Goal: Find specific page/section: Find specific page/section

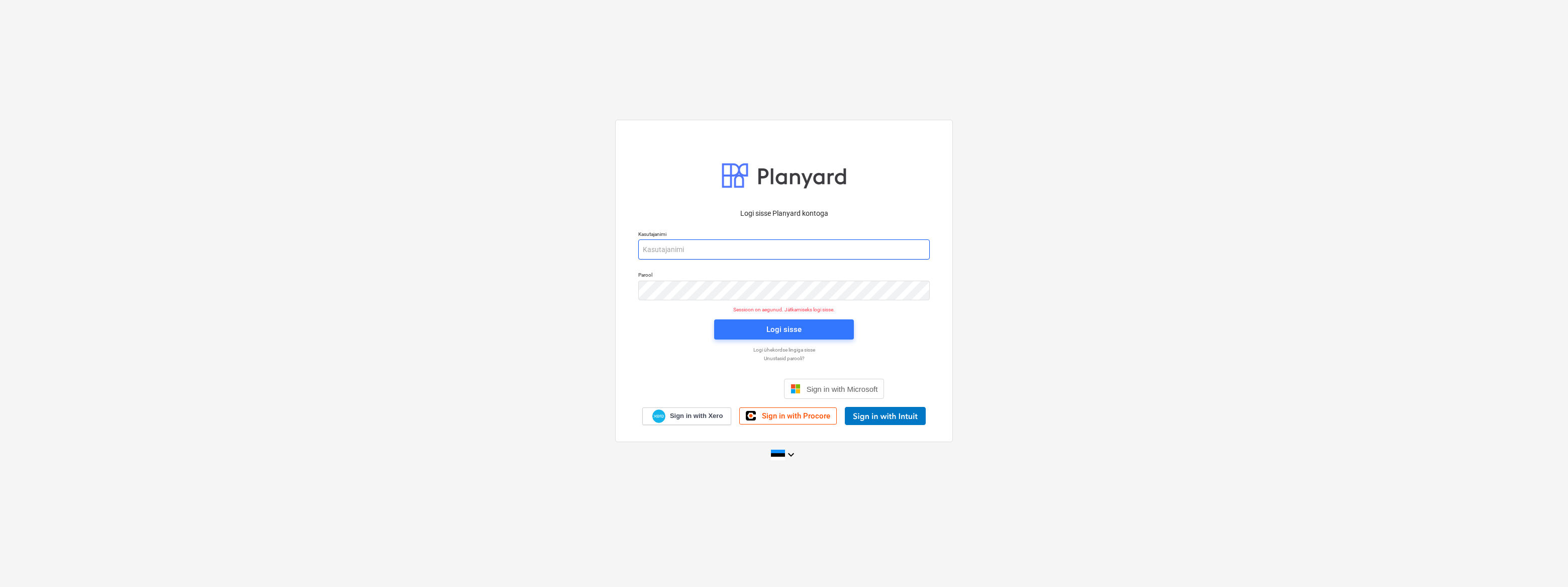
click at [673, 248] on input "email" at bounding box center [784, 249] width 292 height 20
type input "[EMAIL_ADDRESS][DOMAIN_NAME]"
click at [747, 330] on span "Logi sisse" at bounding box center [784, 329] width 116 height 13
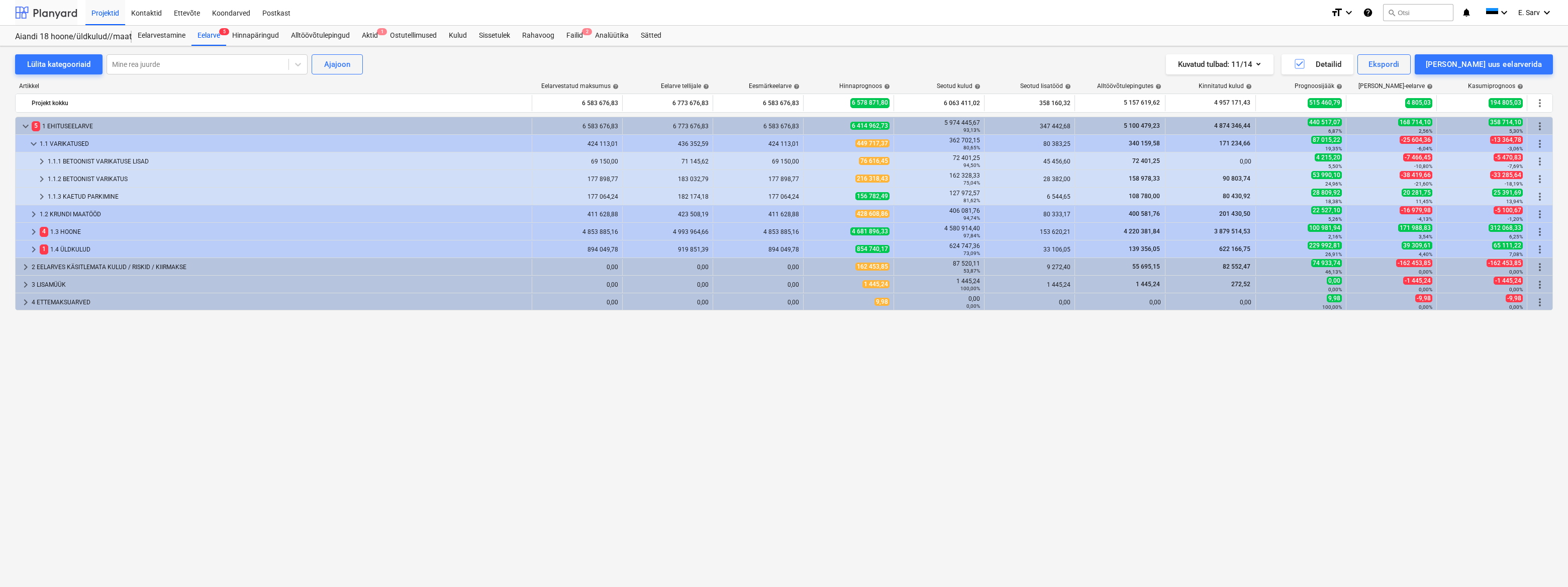
click at [59, 16] on div at bounding box center [46, 12] width 62 height 25
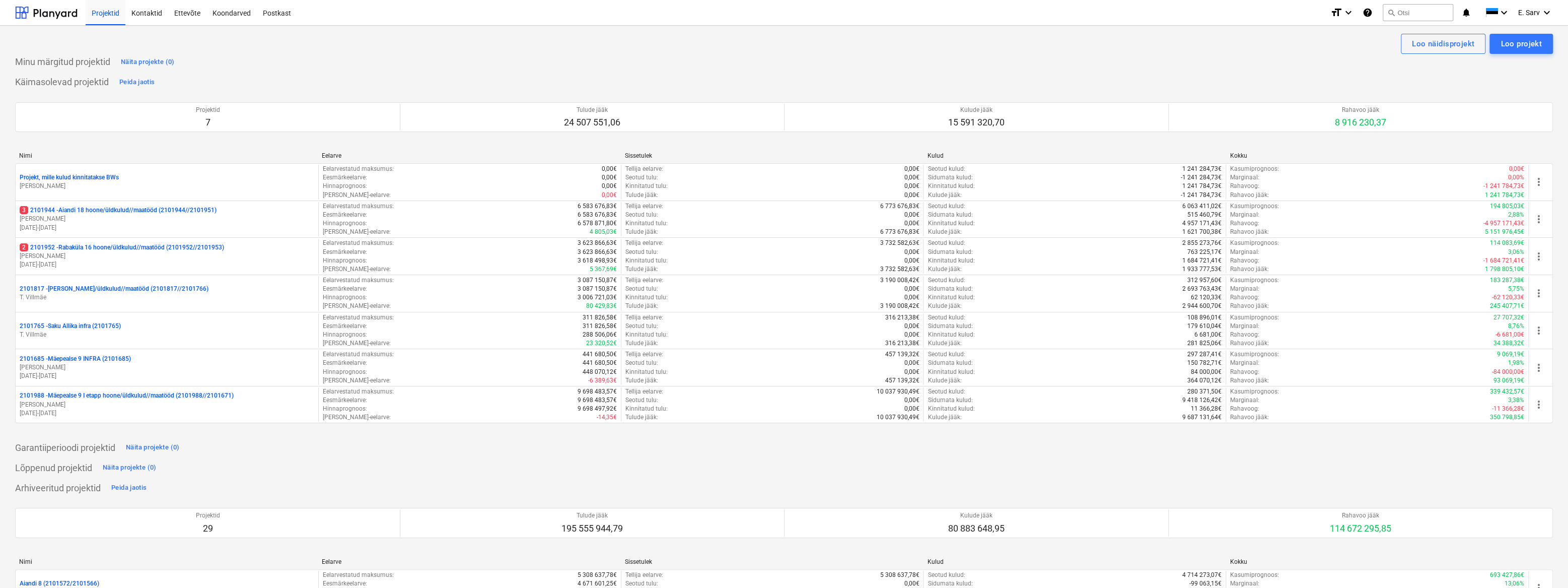
click at [73, 290] on p "2101817 - [PERSON_NAME]/üldkulud//maatööd (2101817//2101766)" at bounding box center [114, 289] width 189 height 9
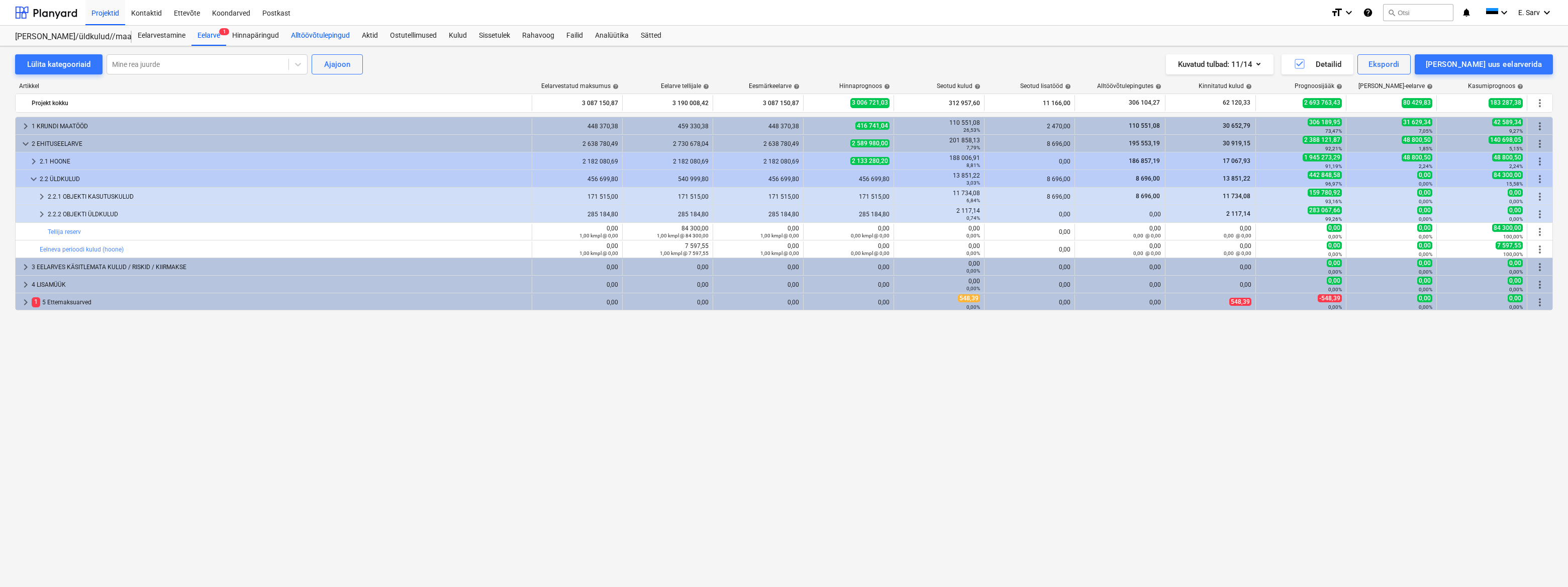
click at [325, 37] on div "Alltöövõtulepingud" at bounding box center [320, 35] width 71 height 20
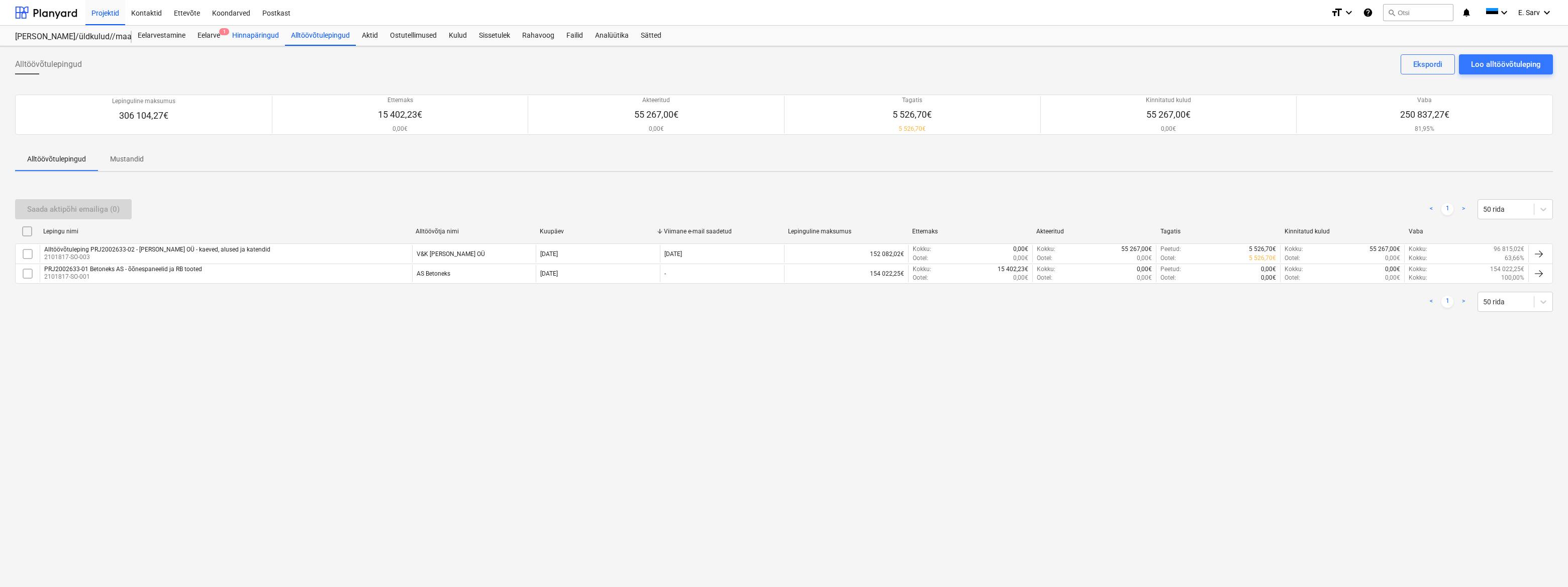
click at [270, 40] on div "Hinnapäringud" at bounding box center [256, 35] width 59 height 20
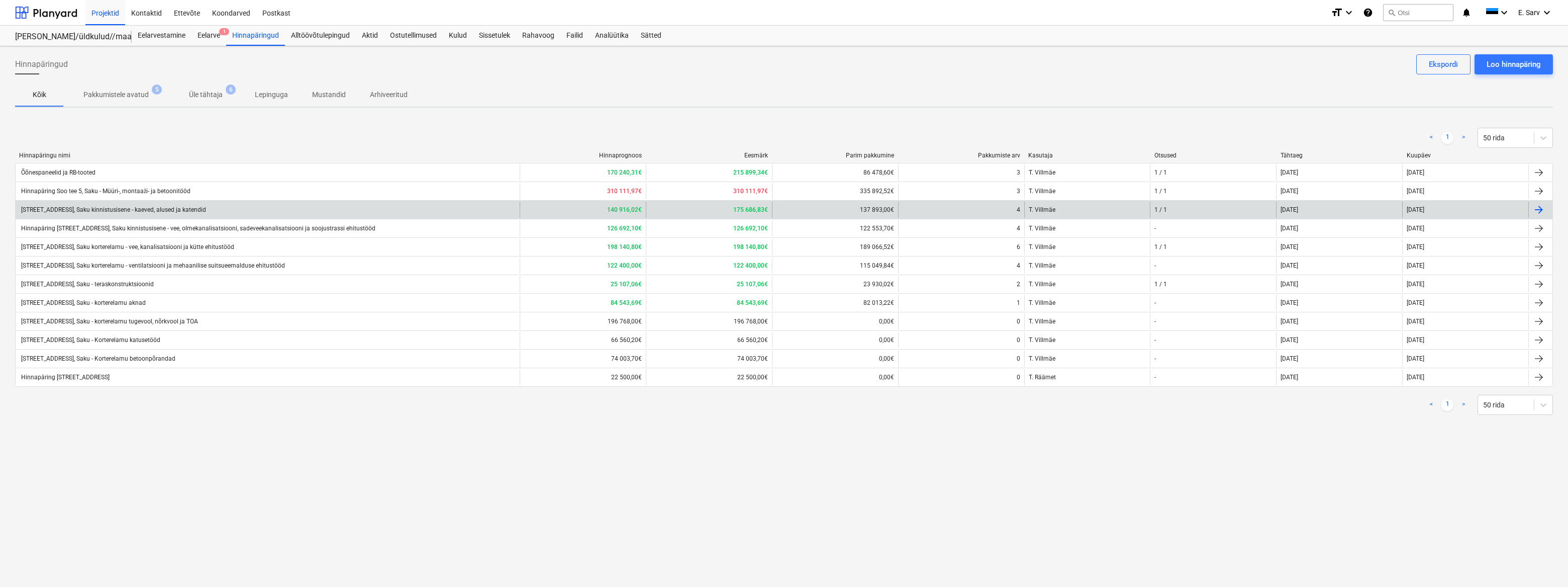
click at [186, 209] on div "[STREET_ADDRESS], Saku kinnistusisene - kaeved, alused ja katendid" at bounding box center [113, 210] width 186 height 7
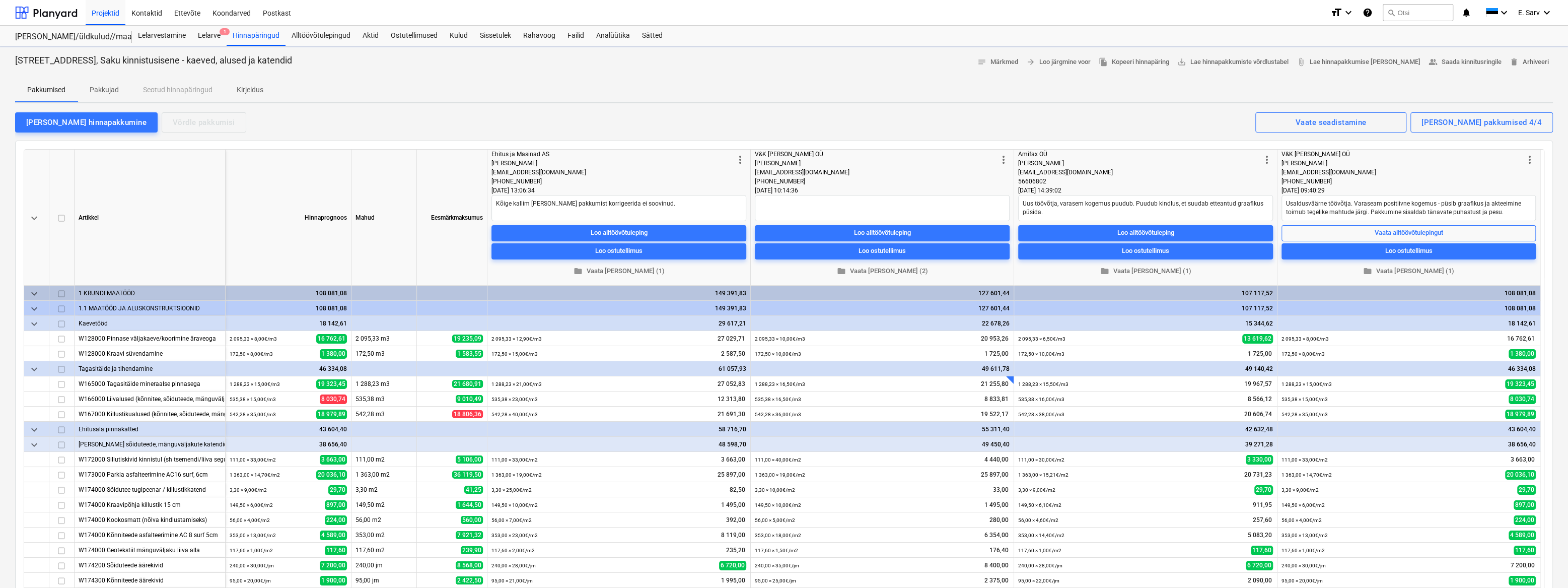
type textarea "x"
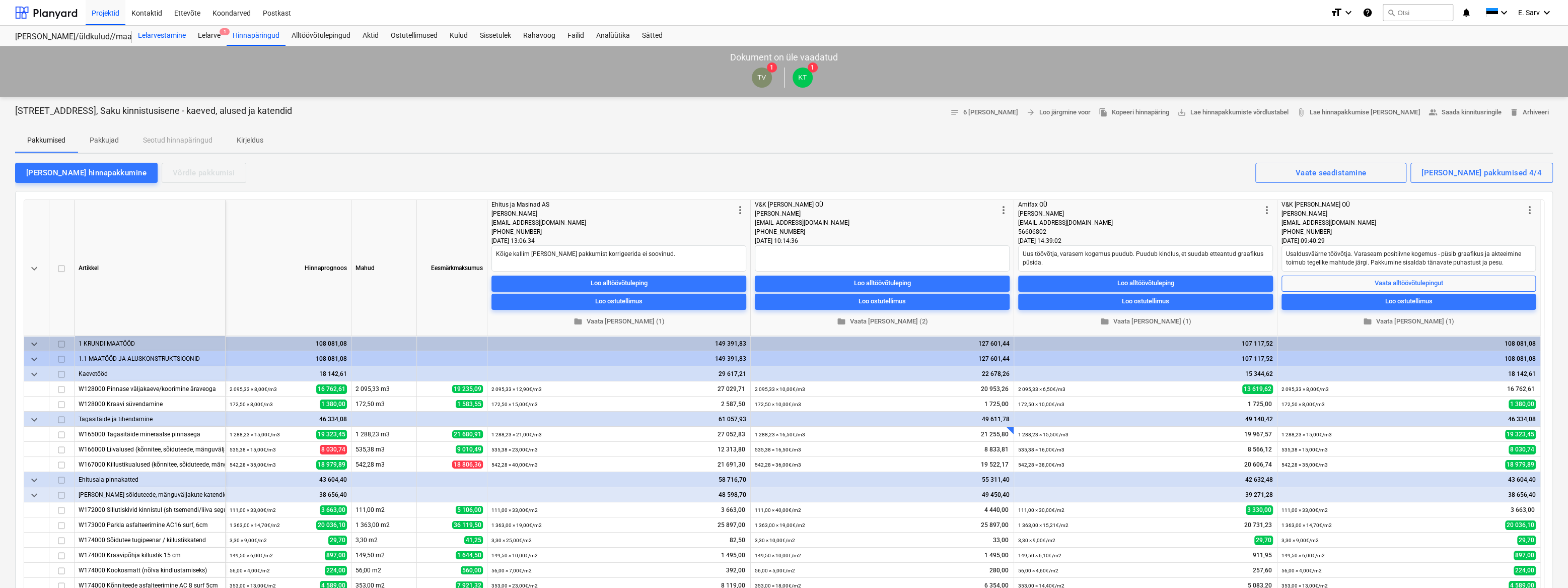
click at [168, 35] on div "Eelarvestamine" at bounding box center [162, 35] width 60 height 20
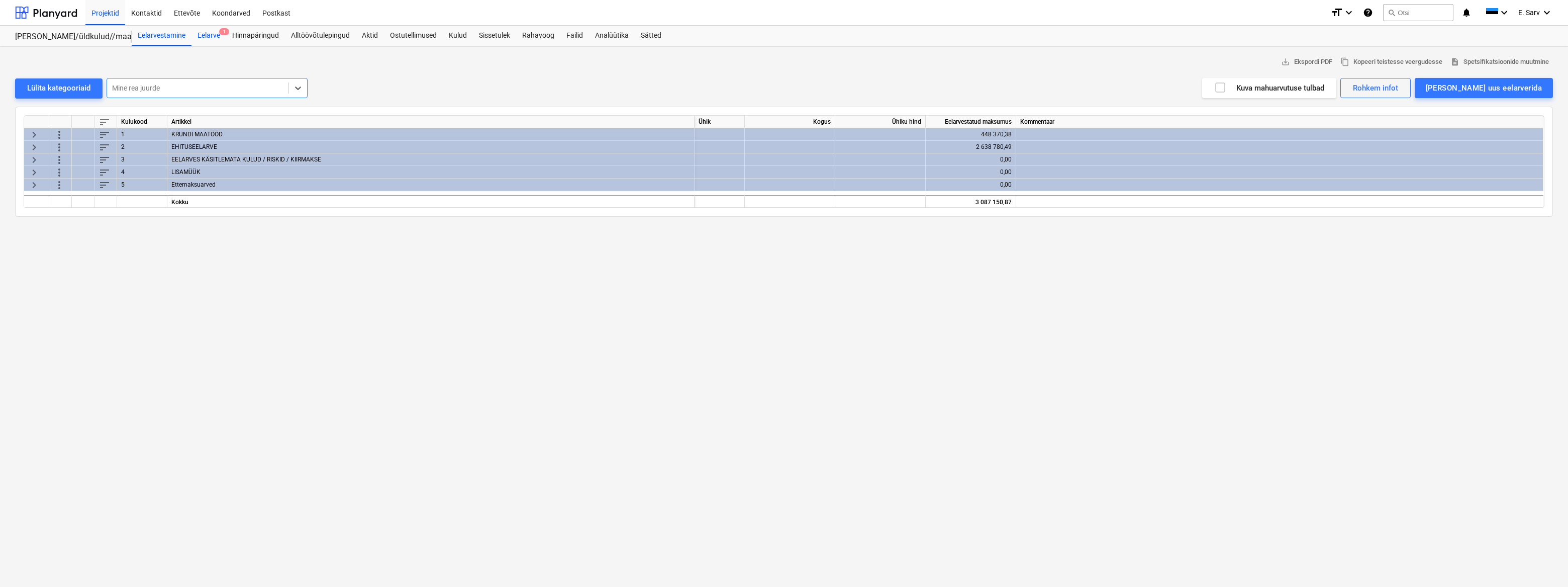
click at [209, 34] on div "Eelarve 1" at bounding box center [209, 35] width 35 height 20
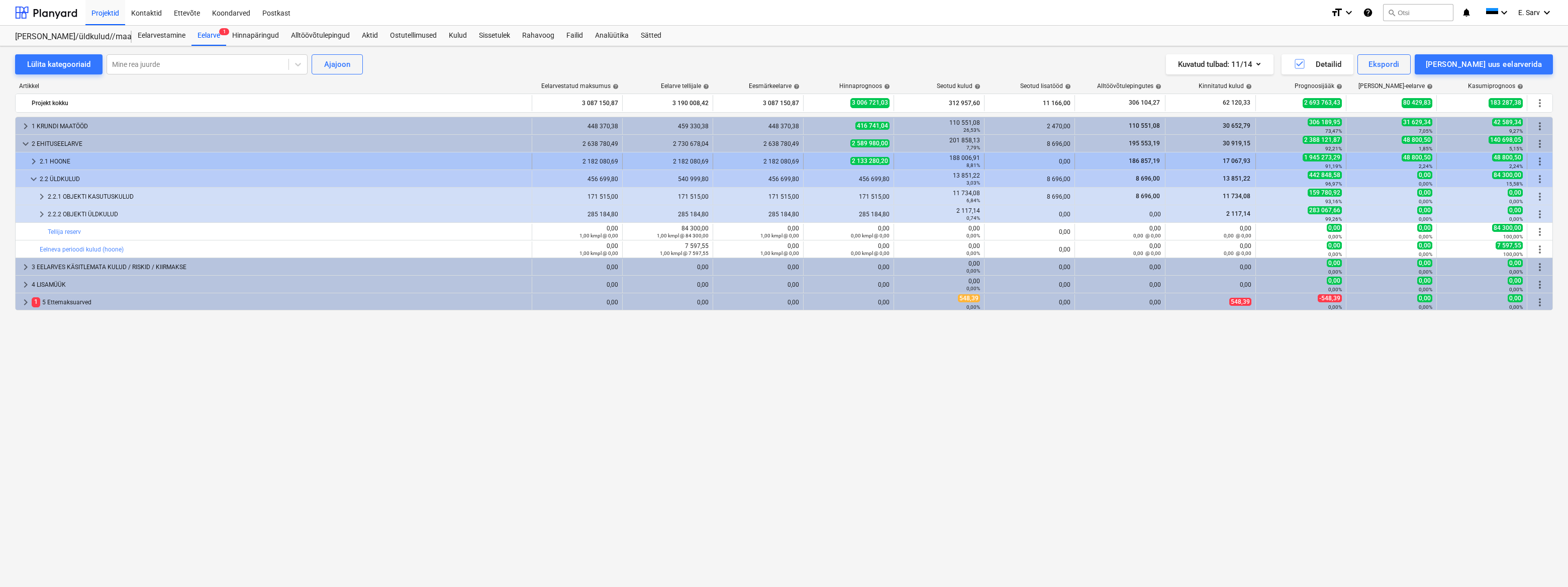
click at [35, 160] on span "keyboard_arrow_right" at bounding box center [33, 161] width 12 height 12
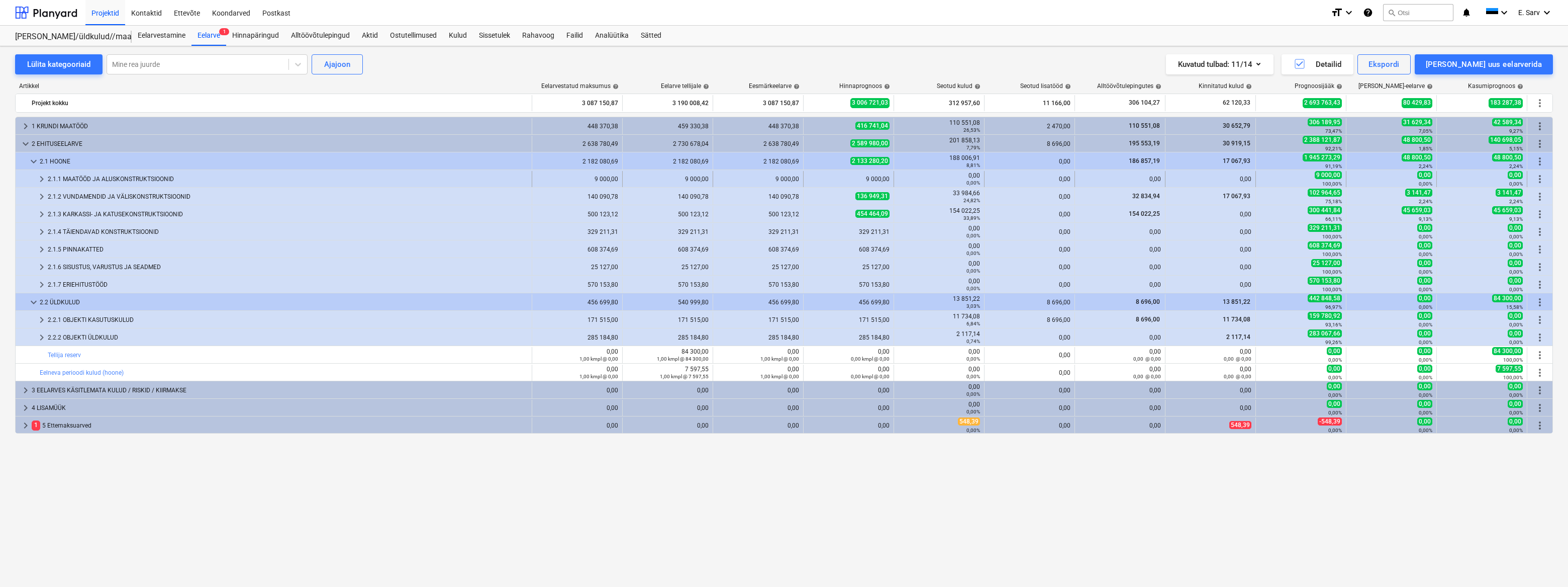
click at [69, 179] on div "2.1.1 MAATÖÖD JA ALUSKONSTRUKTSIOONID" at bounding box center [287, 179] width 480 height 16
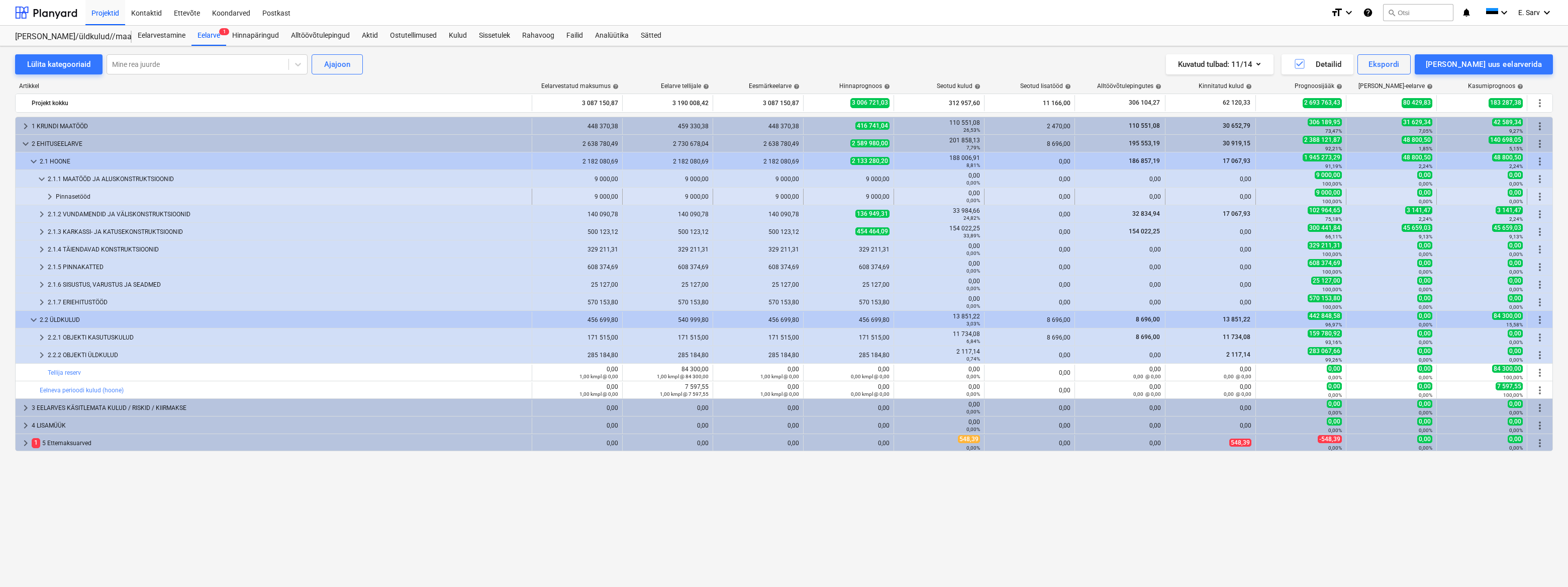
click at [71, 196] on div "Pinnasetööd" at bounding box center [292, 197] width 472 height 16
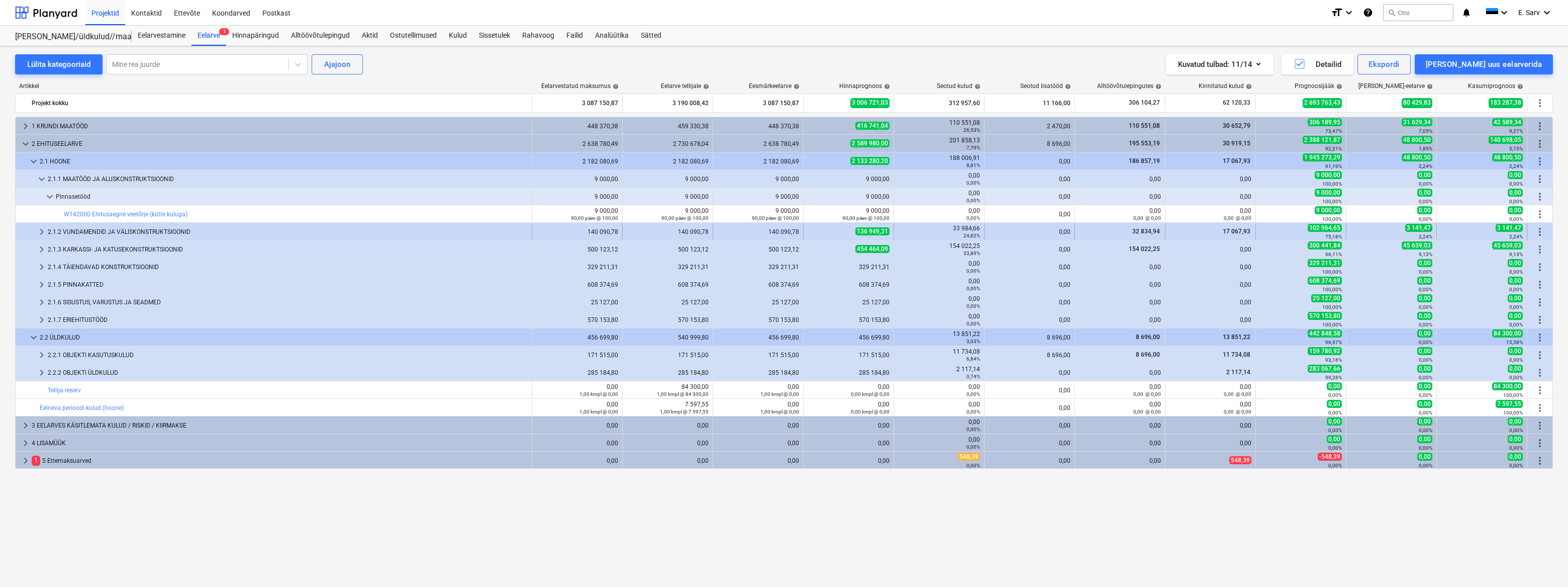
click at [74, 233] on div "2.1.2 VUNDAMENDID JA VÄLISKONSTRUKTSIOONID" at bounding box center [287, 231] width 480 height 16
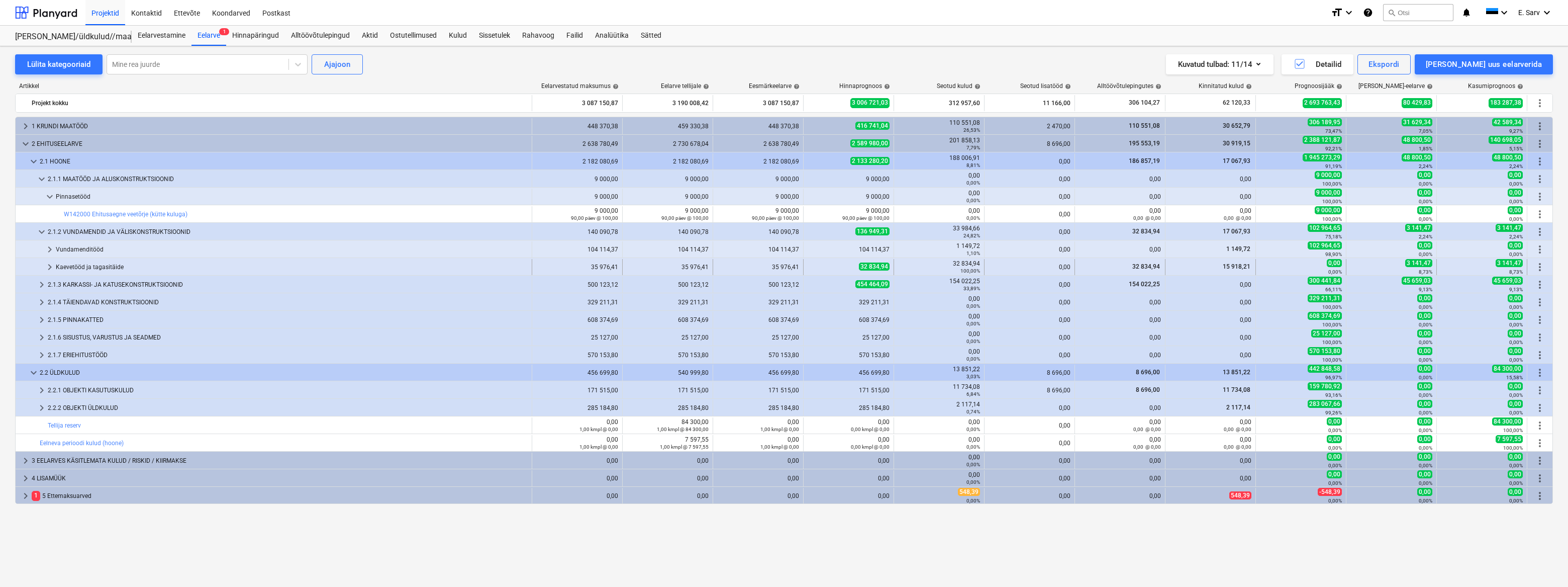
click at [77, 268] on div "Kaevetööd ja tagasitäide" at bounding box center [292, 267] width 472 height 16
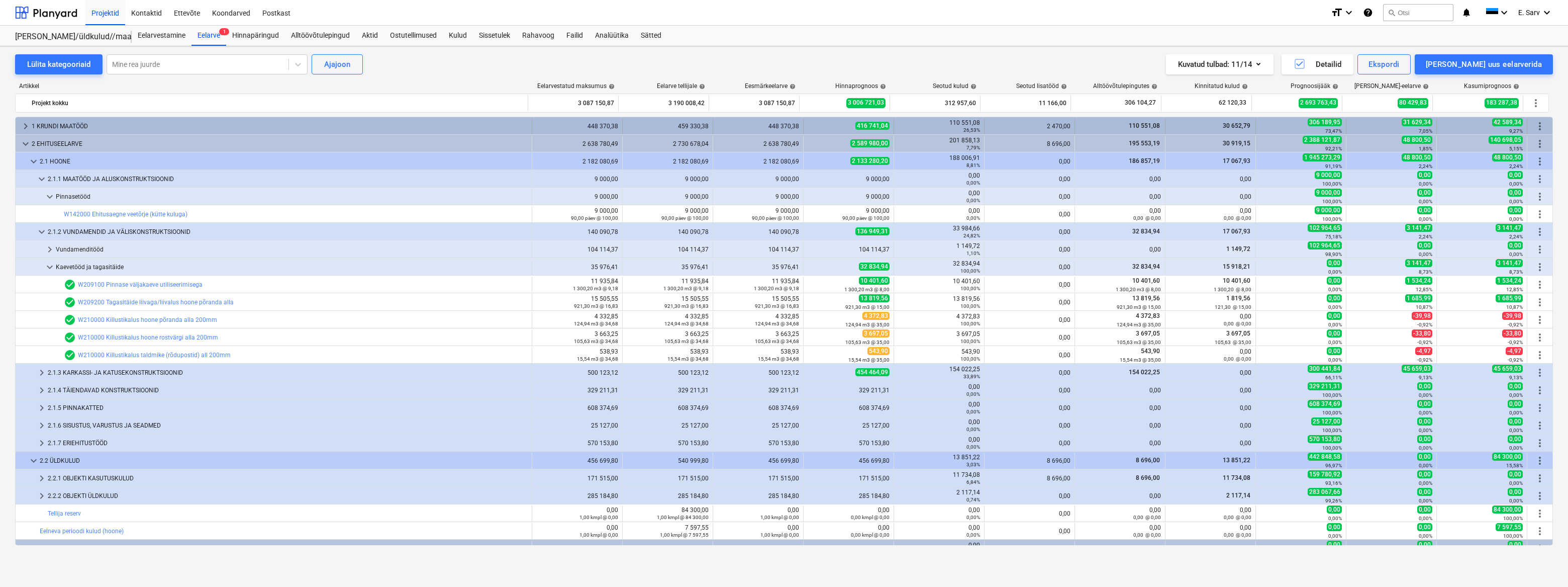
click at [27, 128] on span "keyboard_arrow_right" at bounding box center [26, 126] width 12 height 12
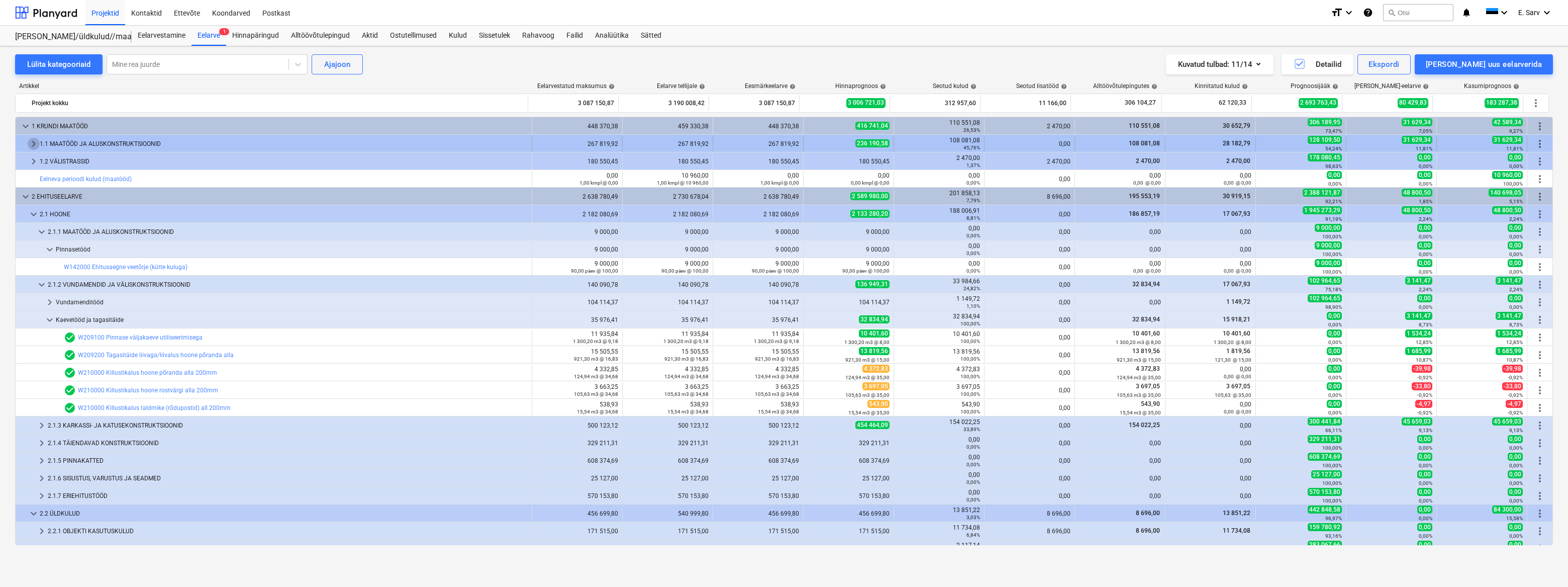
click at [34, 142] on span "keyboard_arrow_right" at bounding box center [33, 144] width 12 height 12
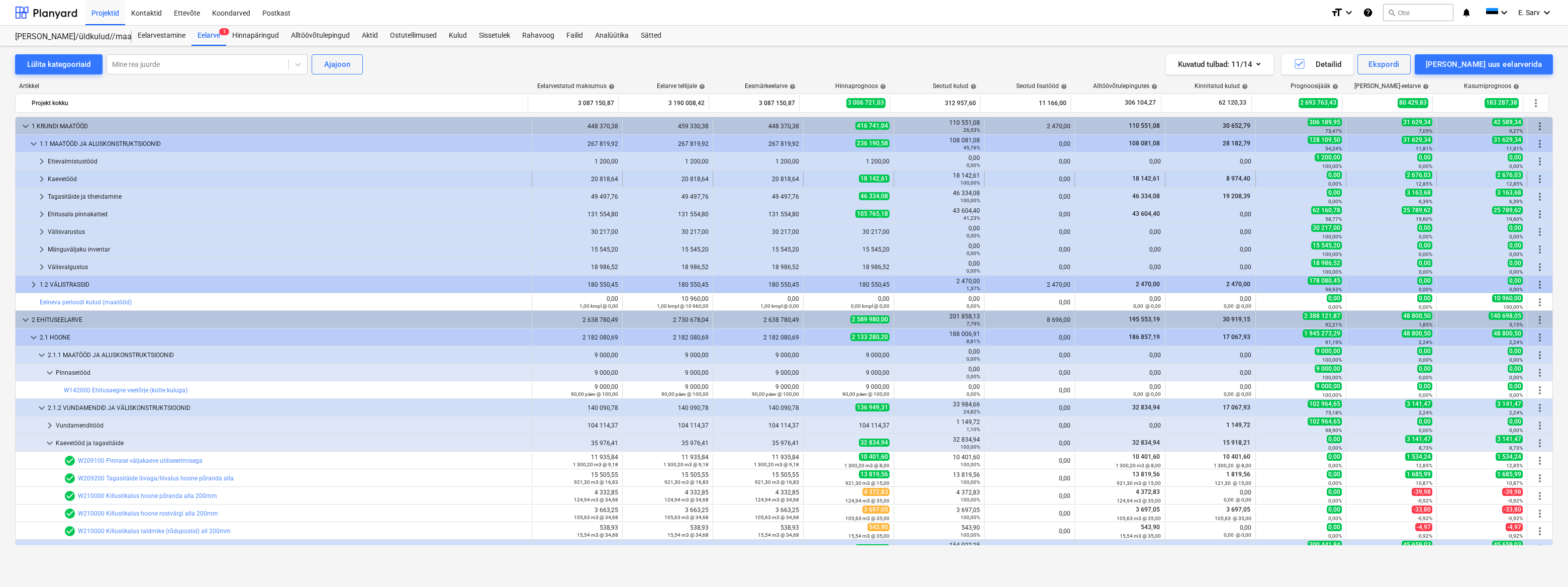
click at [42, 177] on span "keyboard_arrow_right" at bounding box center [42, 179] width 12 height 12
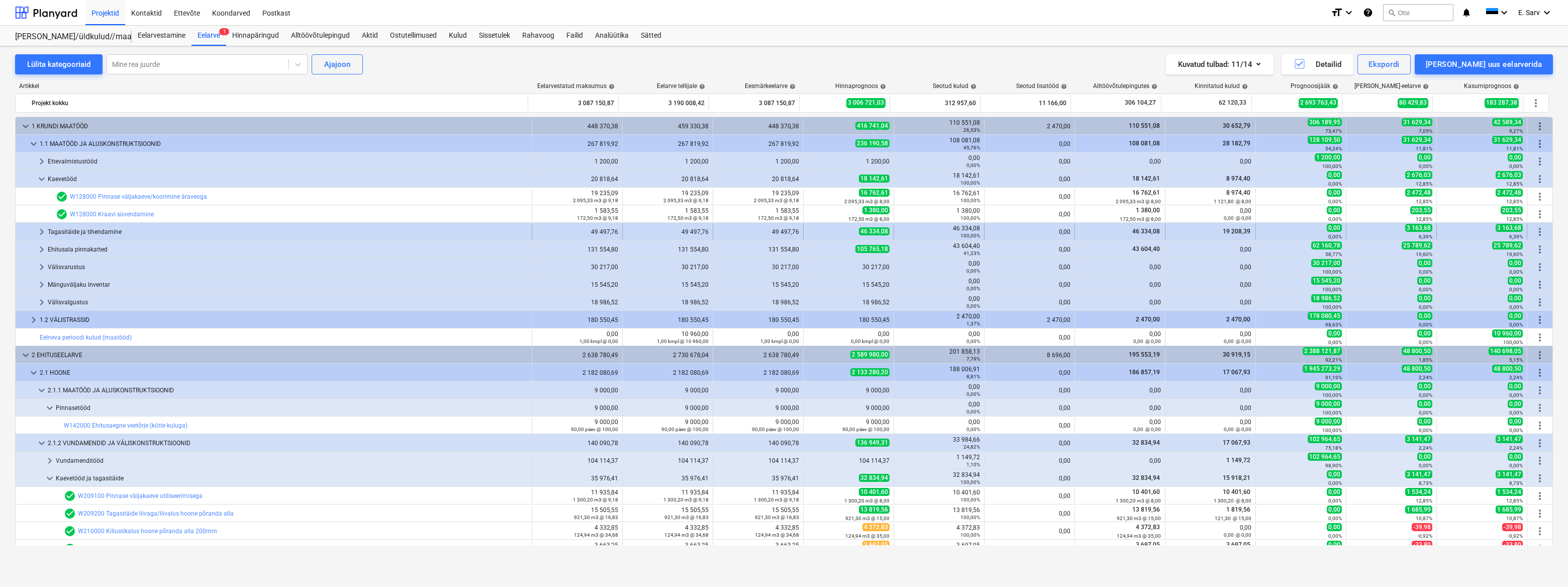
click at [96, 232] on div "Tagasitäide ja tihendamine" at bounding box center [287, 231] width 480 height 16
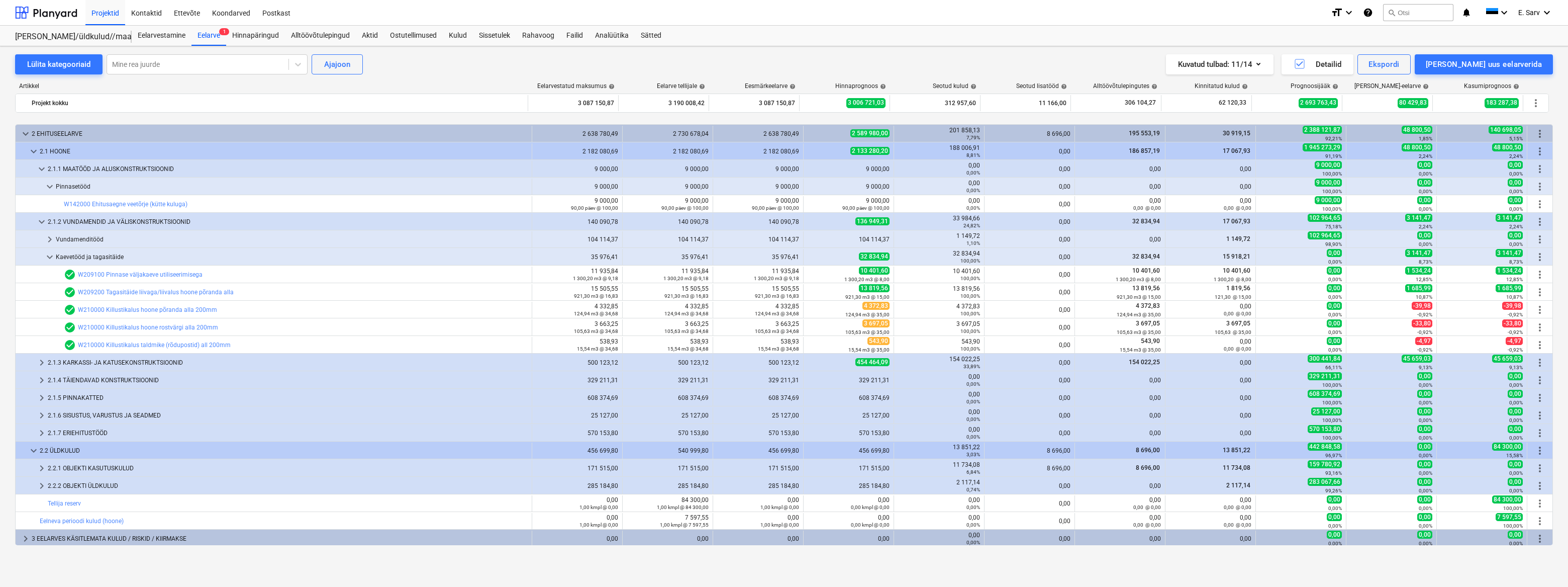
scroll to position [311, 0]
